Goal: Navigation & Orientation: Find specific page/section

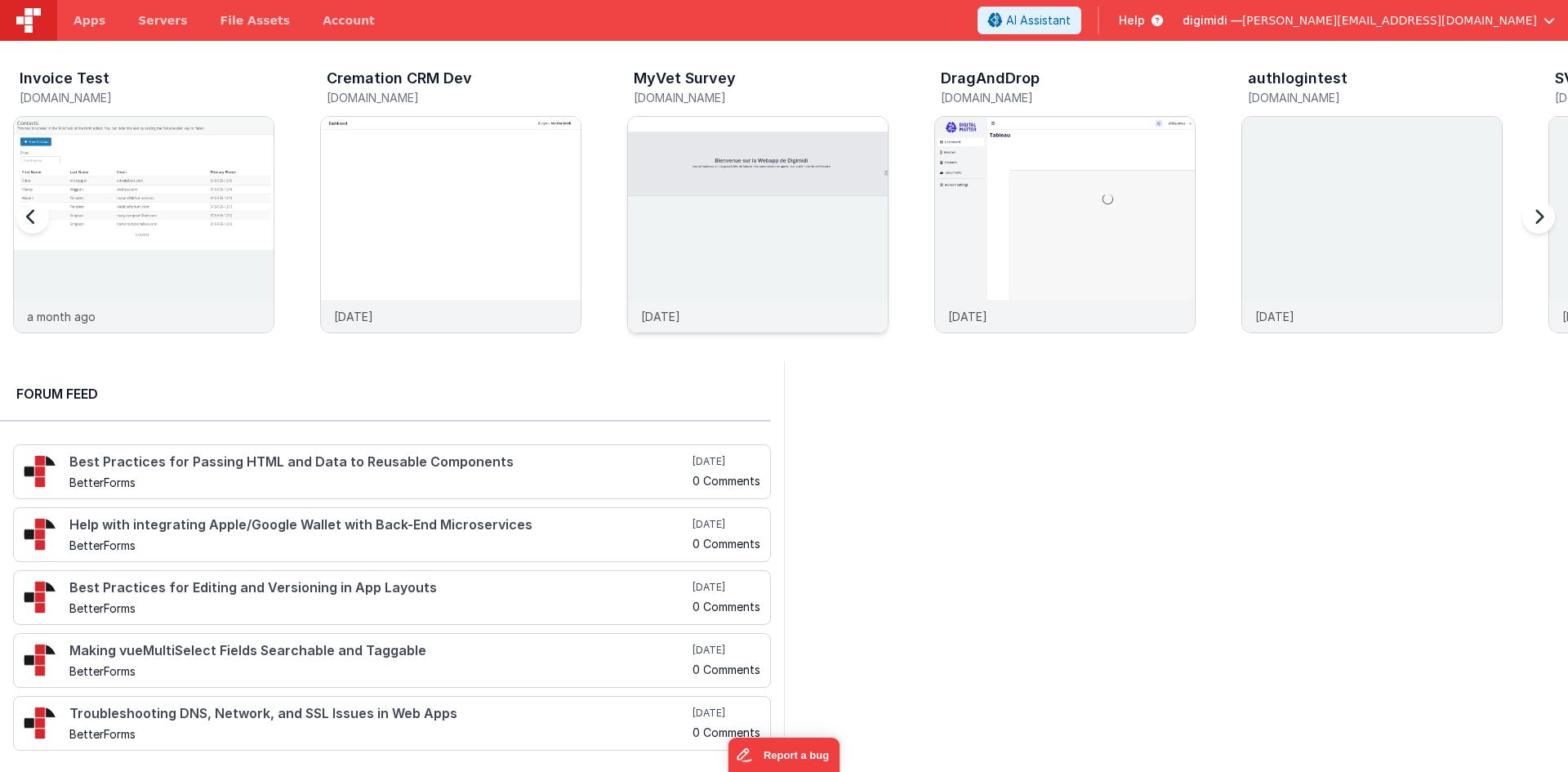
click at [712, 249] on img at bounding box center [757, 247] width 259 height 259
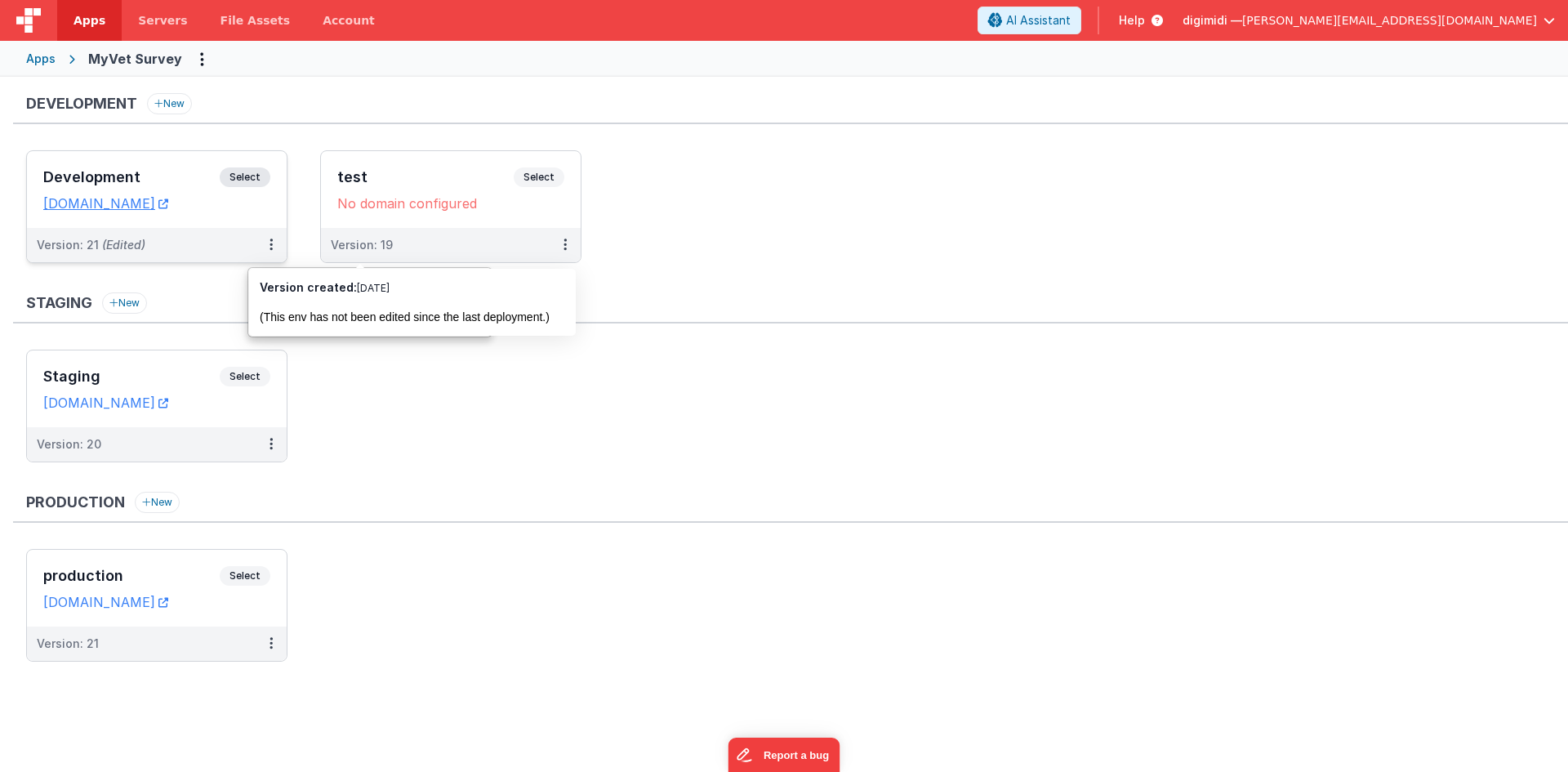
click at [159, 185] on div "Development Select" at bounding box center [156, 181] width 227 height 28
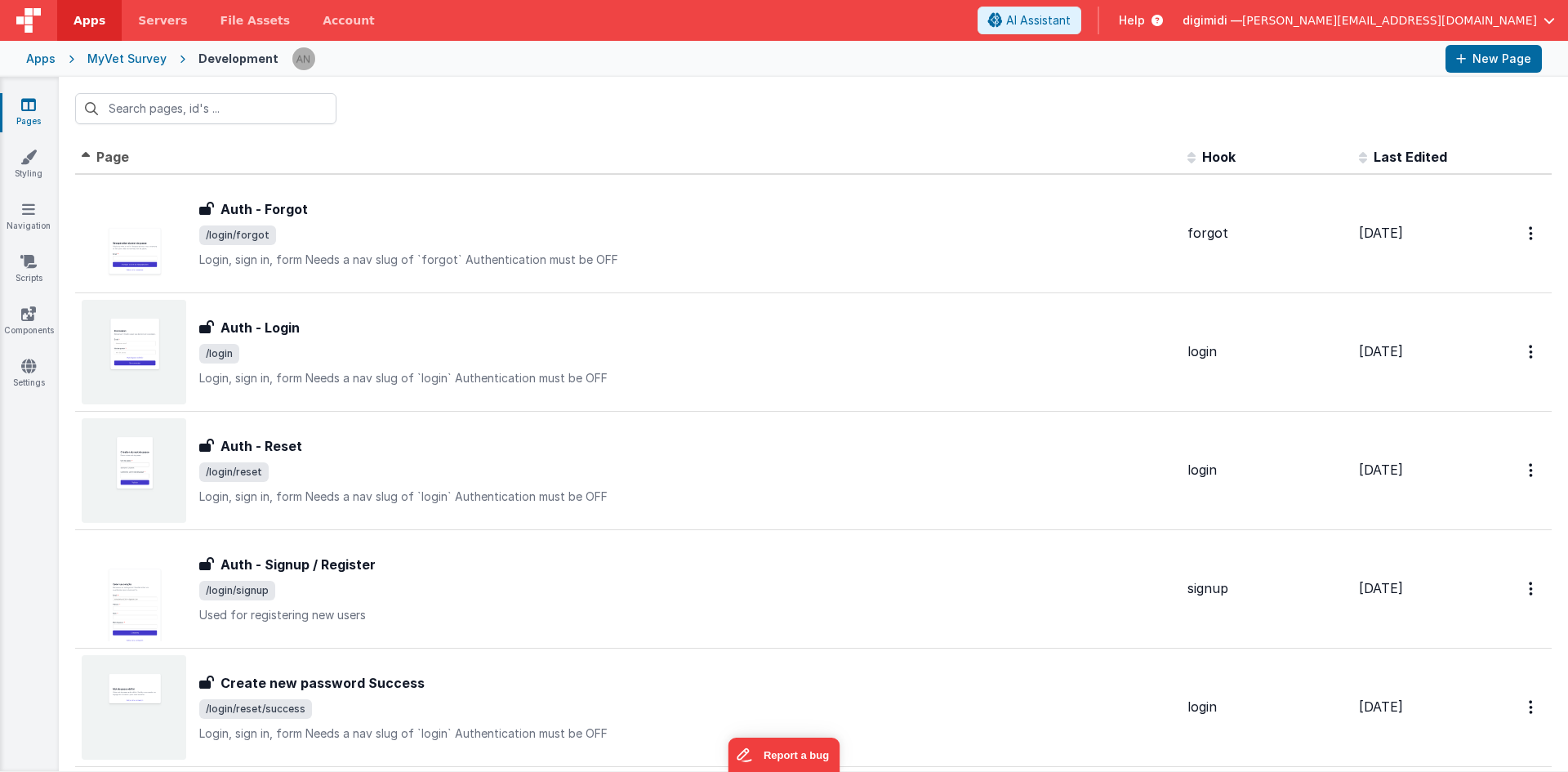
click at [125, 59] on div "MyVet Survey" at bounding box center [127, 59] width 79 height 17
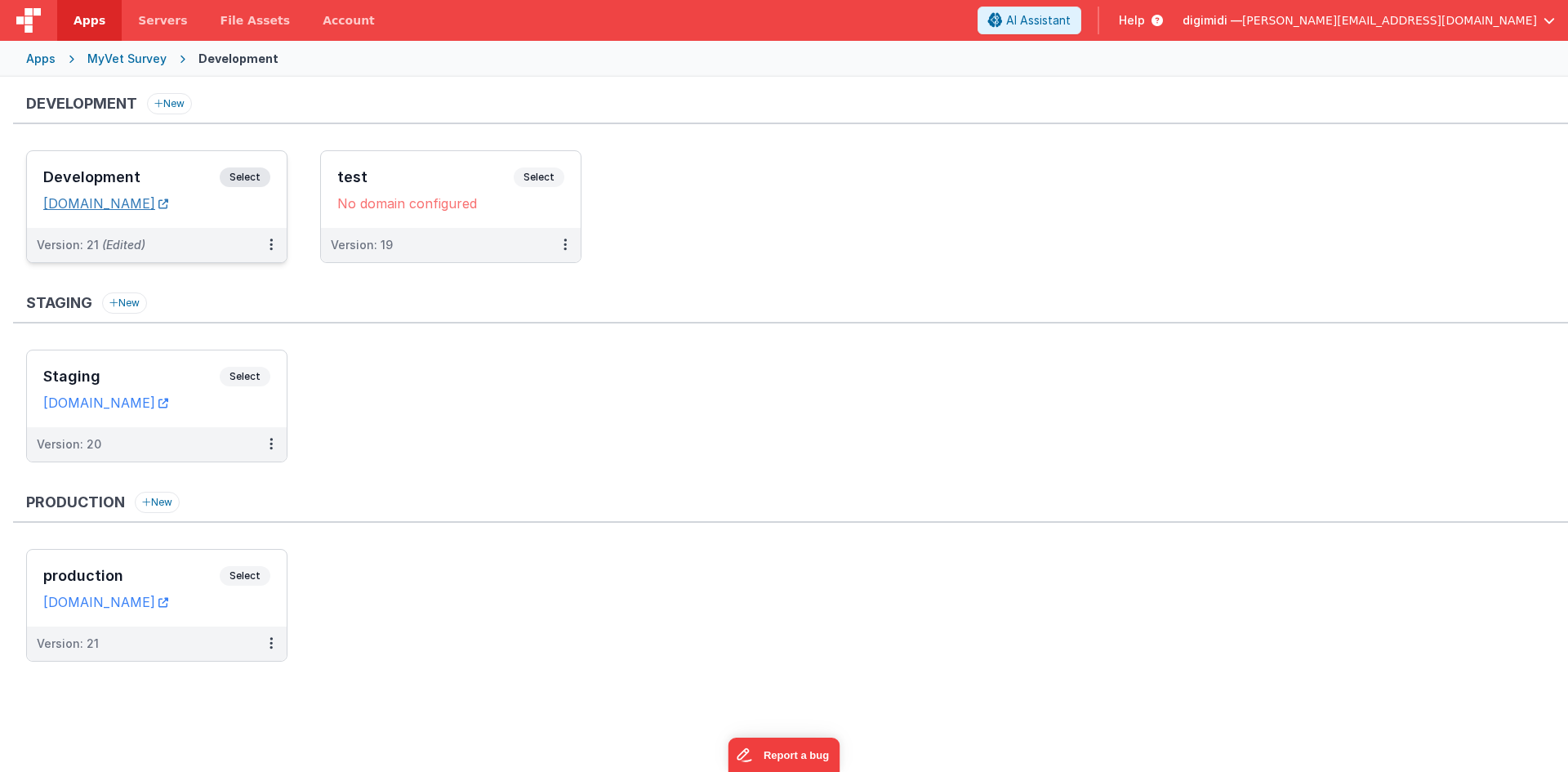
click at [168, 202] on link "[DOMAIN_NAME]" at bounding box center [106, 203] width 125 height 17
click at [166, 156] on div "Development Select URLs [DOMAIN_NAME]" at bounding box center [156, 189] width 259 height 76
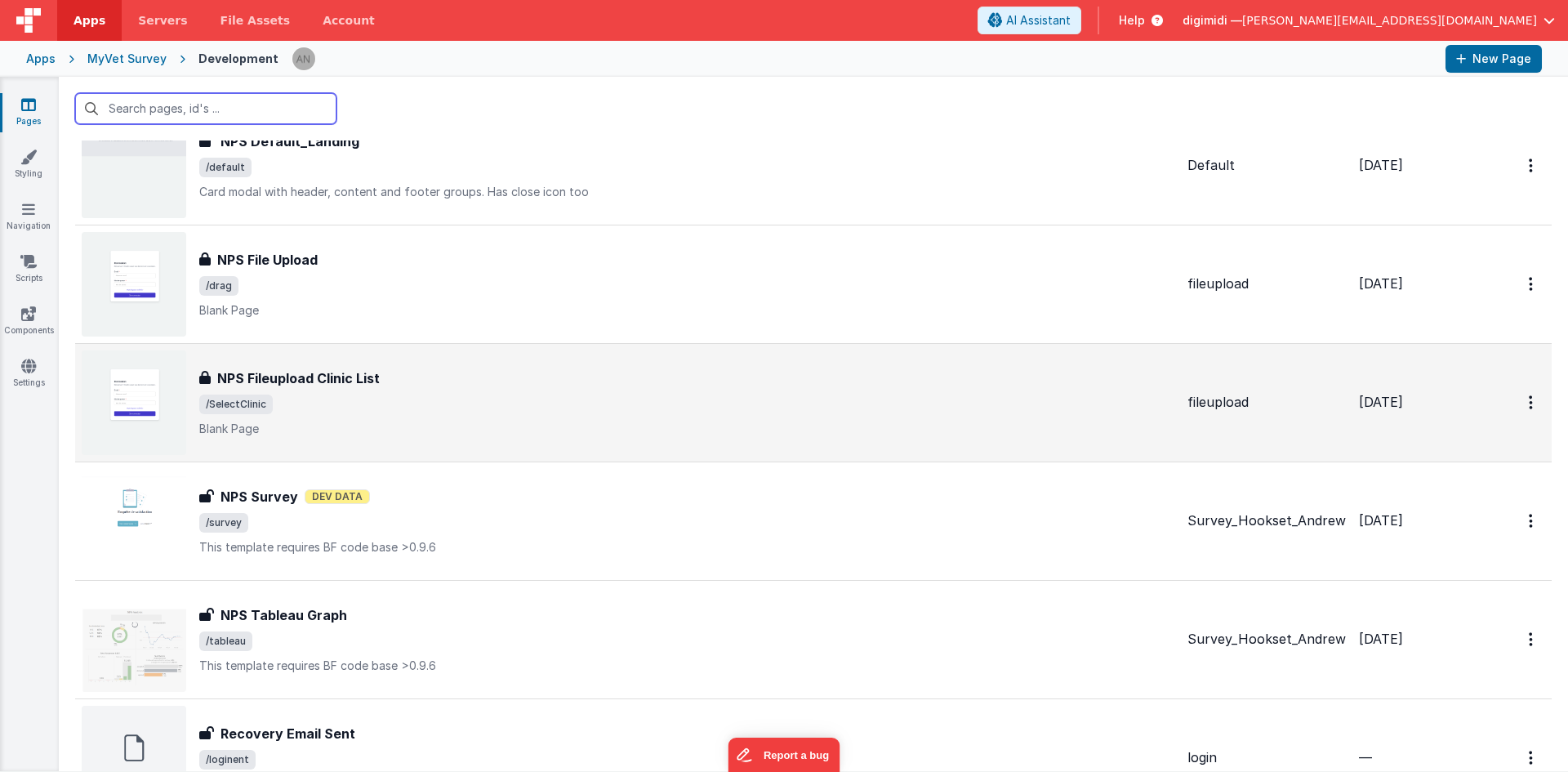
scroll to position [1132, 0]
click at [329, 412] on span "/SelectClinic" at bounding box center [687, 405] width 975 height 19
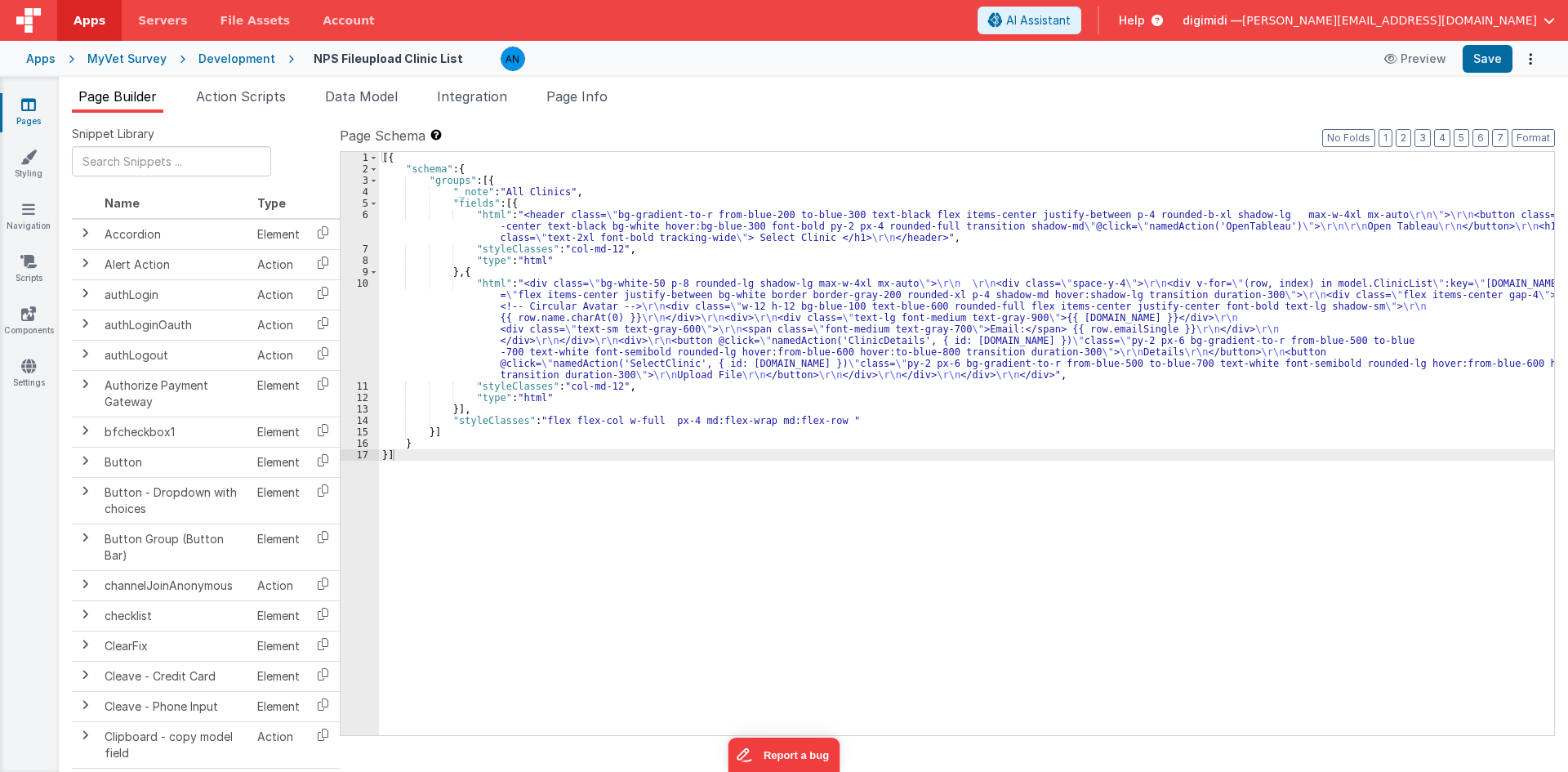
click at [124, 55] on div "MyVet Survey" at bounding box center [127, 59] width 79 height 17
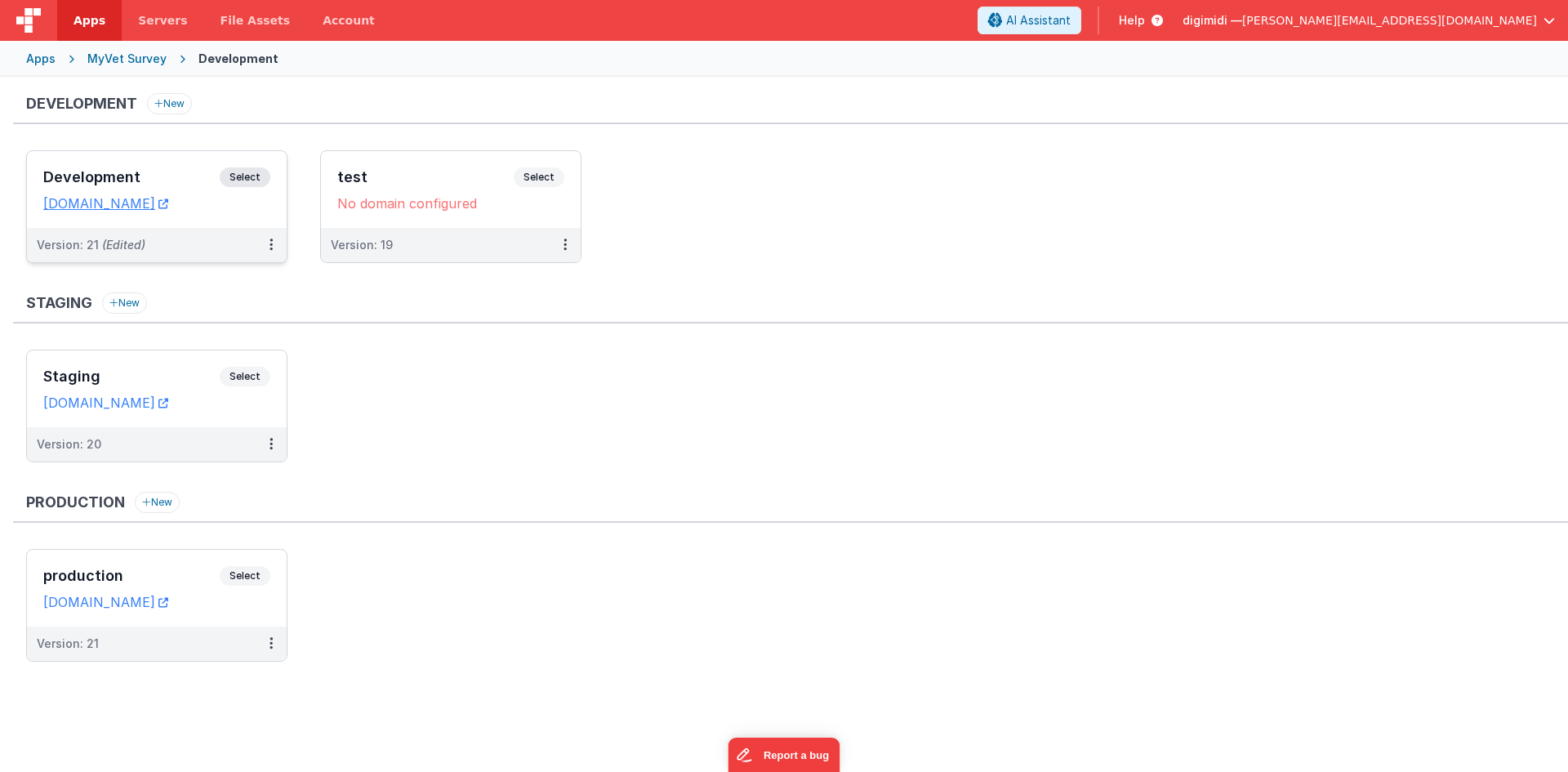
click at [192, 170] on h3 "Development" at bounding box center [132, 178] width 177 height 17
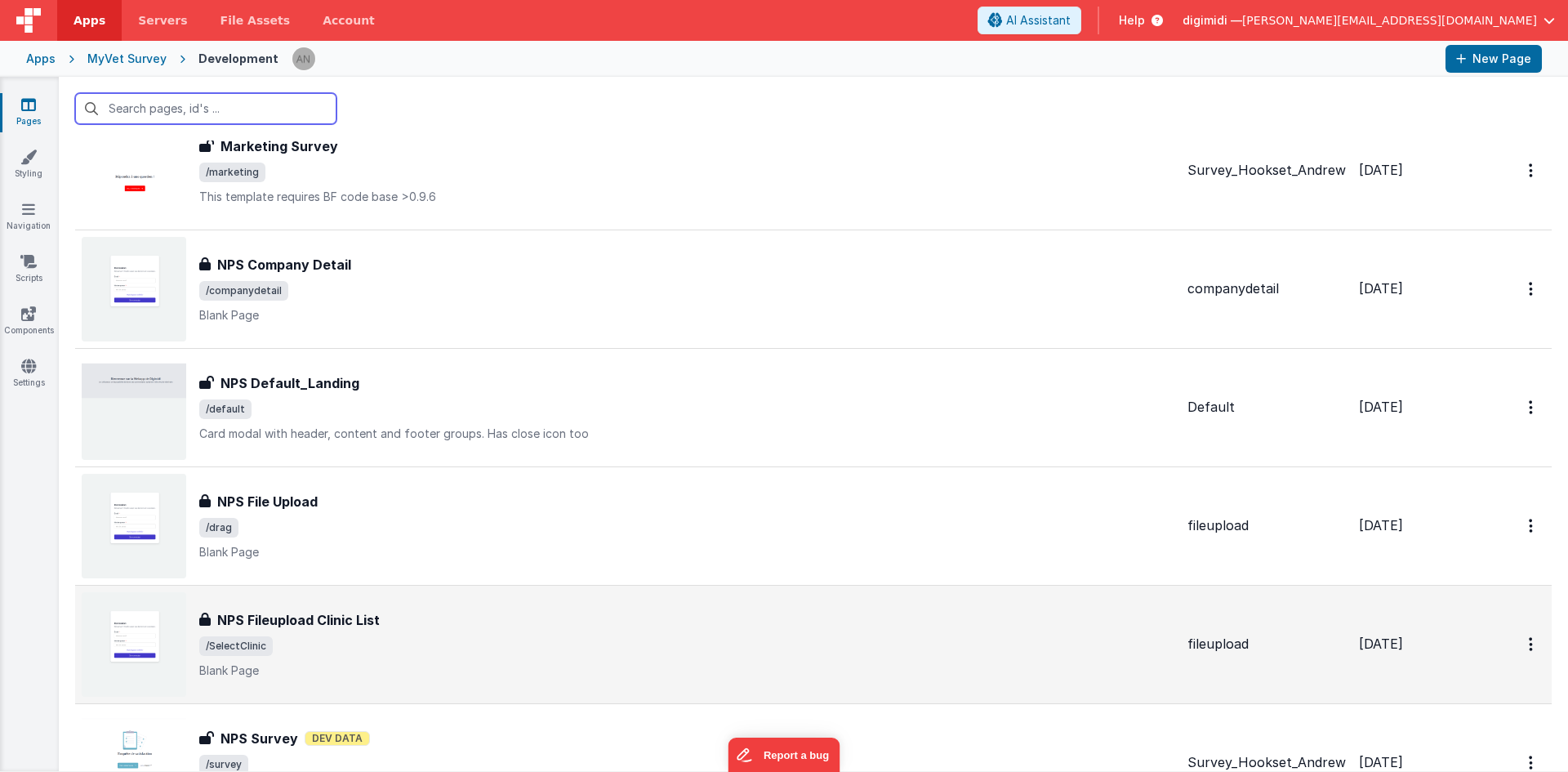
scroll to position [898, 0]
